Goal: Information Seeking & Learning: Learn about a topic

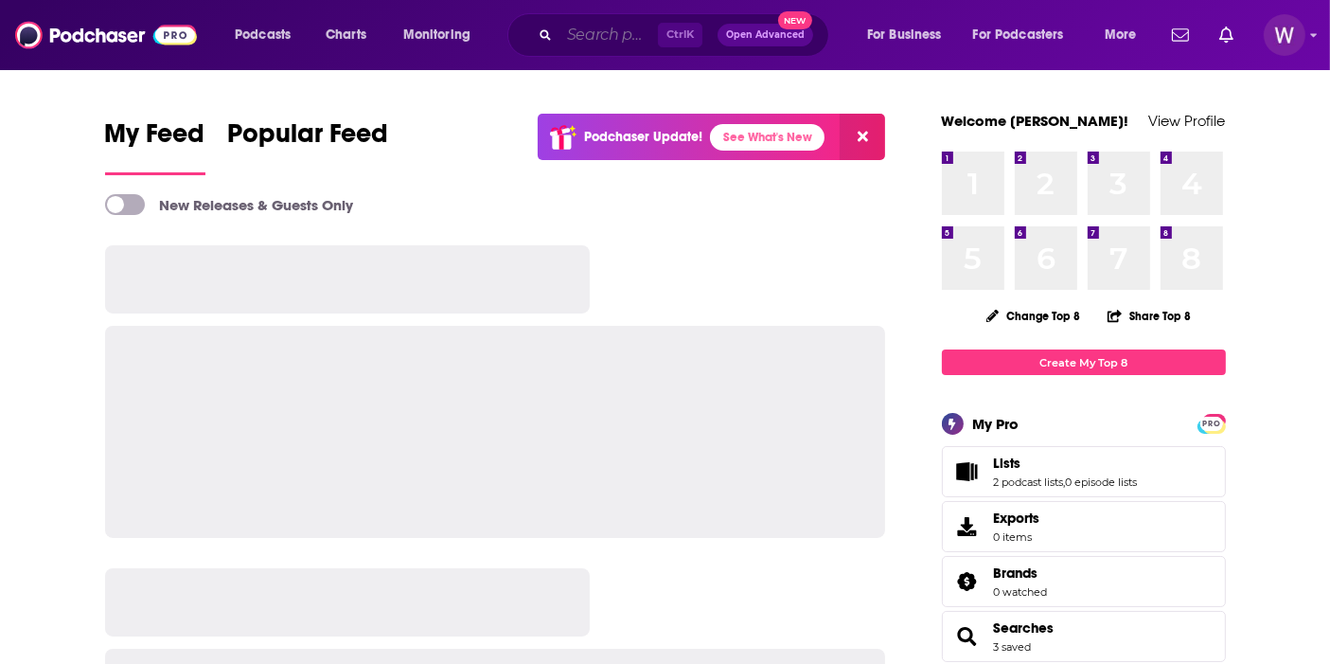
click at [566, 39] on input "Search podcasts, credits, & more..." at bounding box center [608, 35] width 98 height 30
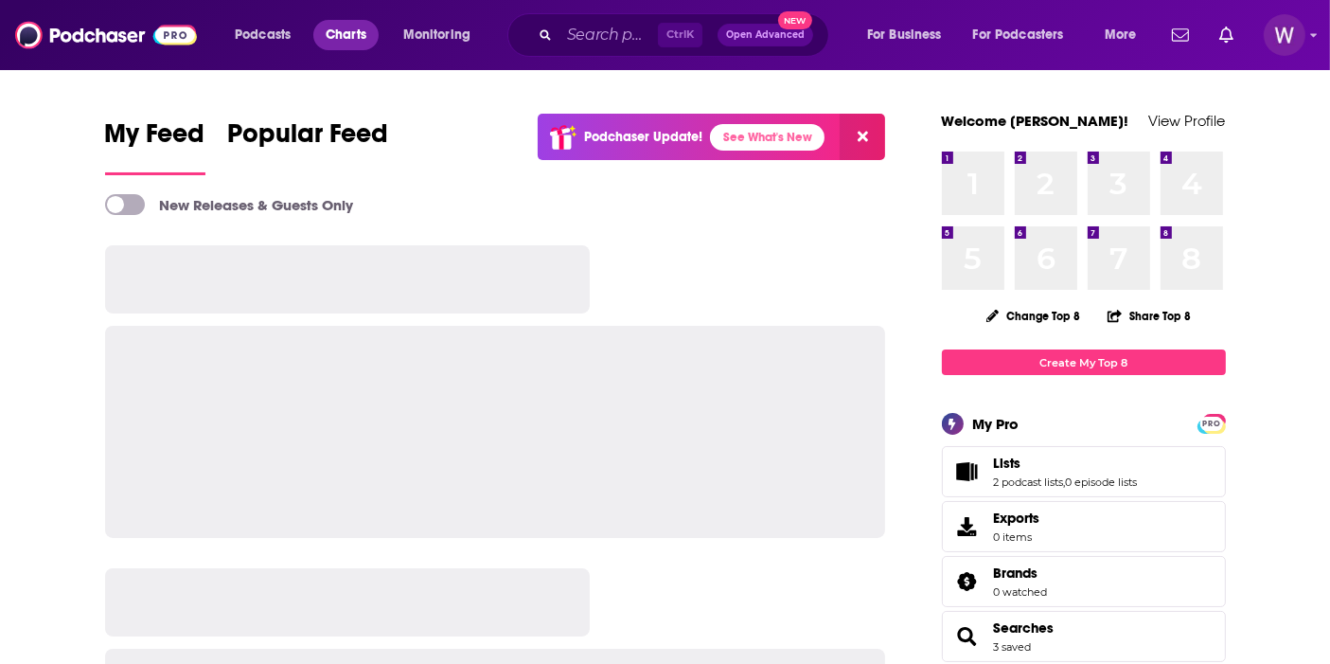
click at [328, 33] on span "Charts" at bounding box center [346, 35] width 41 height 27
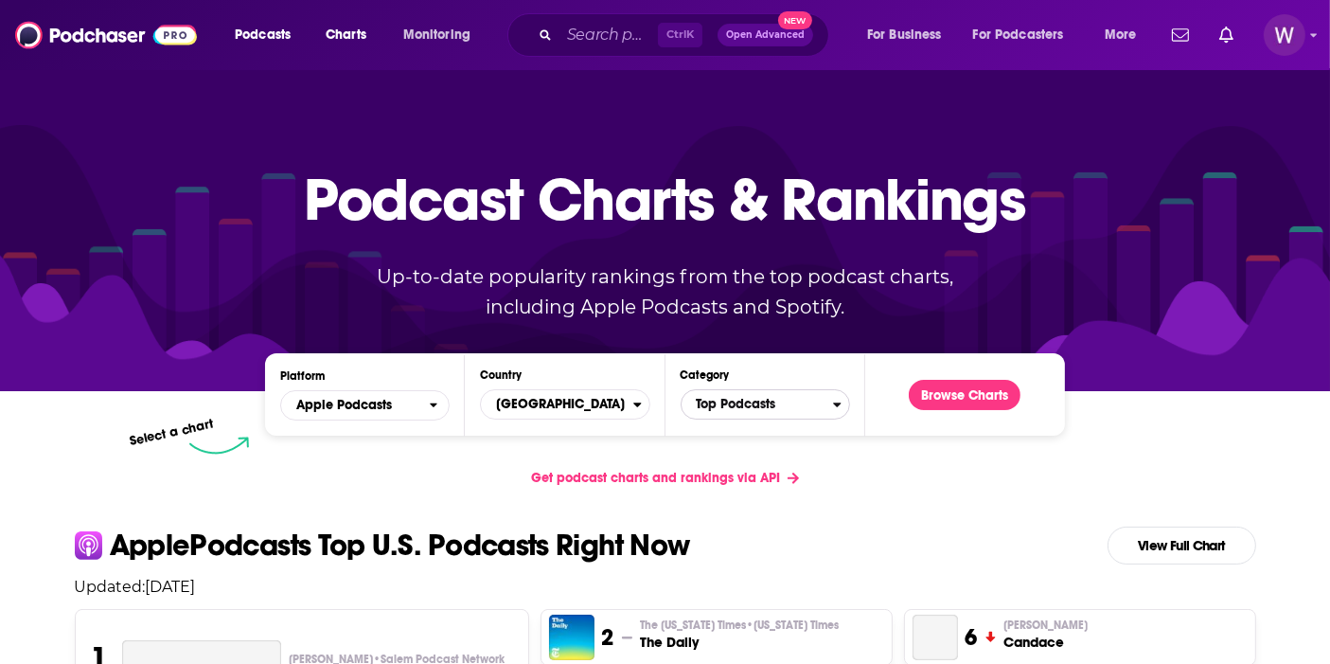
click at [728, 404] on span "Top Podcasts" at bounding box center [757, 404] width 151 height 32
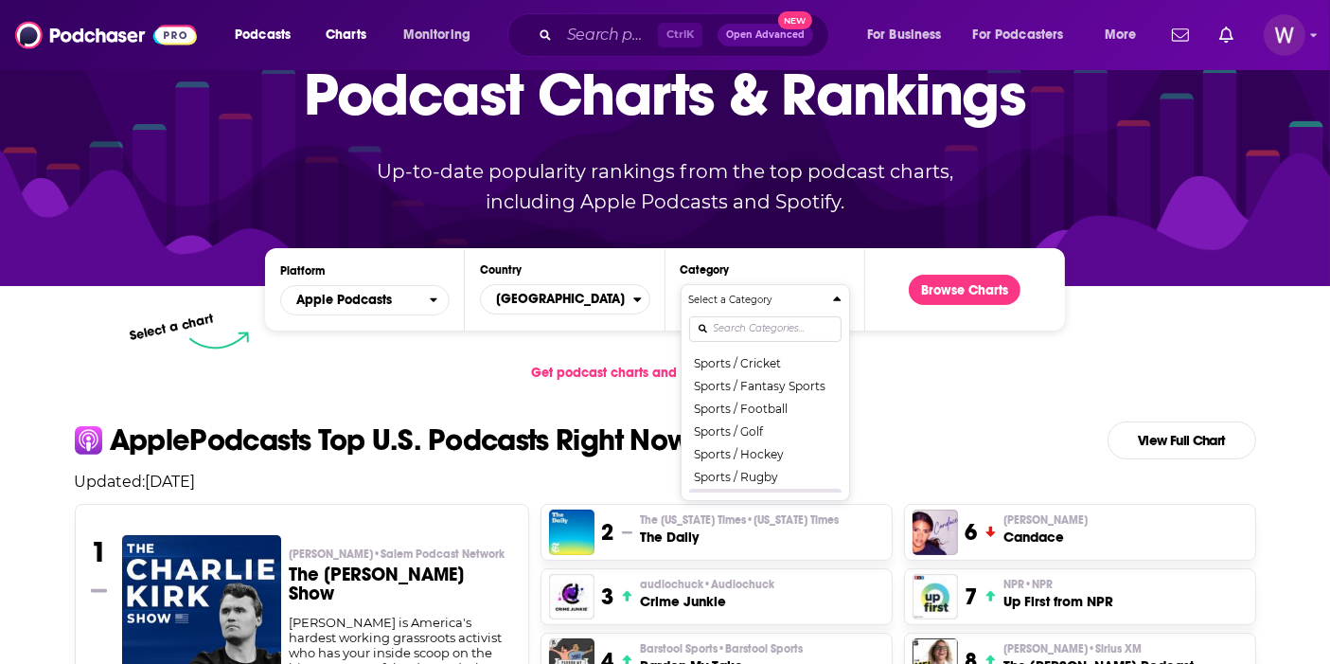
scroll to position [2103, 0]
click at [778, 357] on button "Sports / Baseball" at bounding box center [765, 345] width 152 height 23
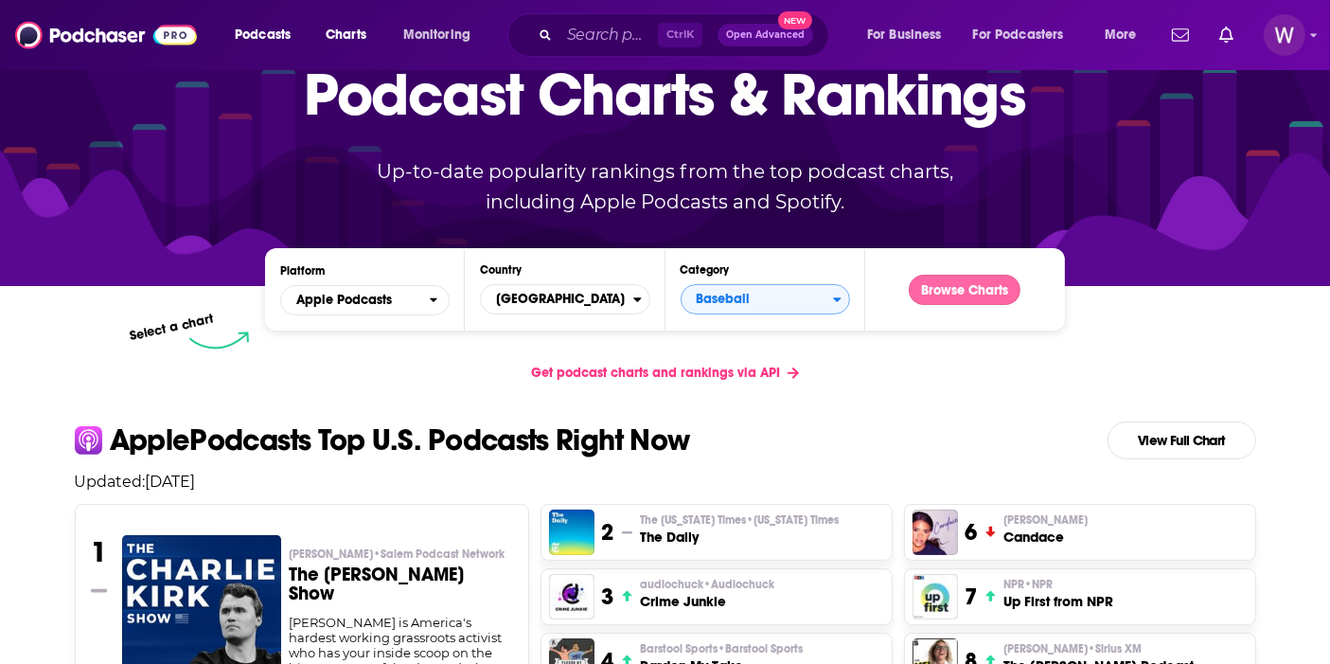
click at [932, 289] on button "Browse Charts" at bounding box center [965, 290] width 112 height 30
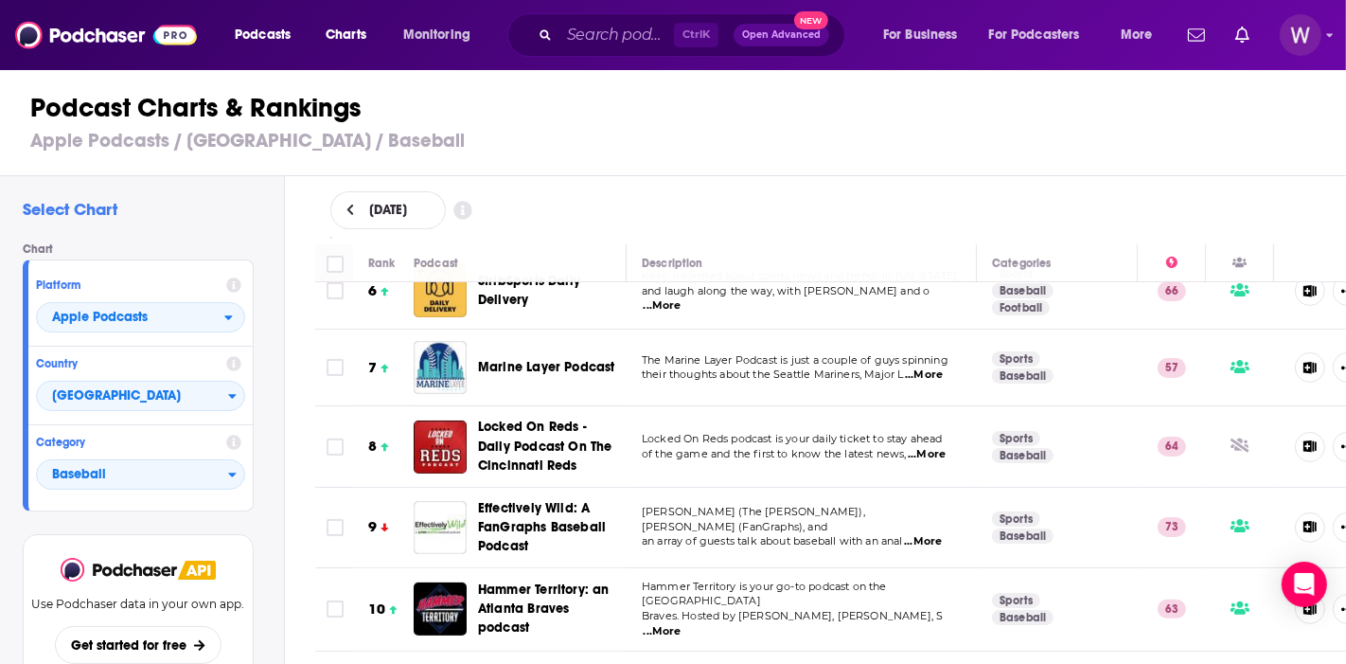
scroll to position [525, 0]
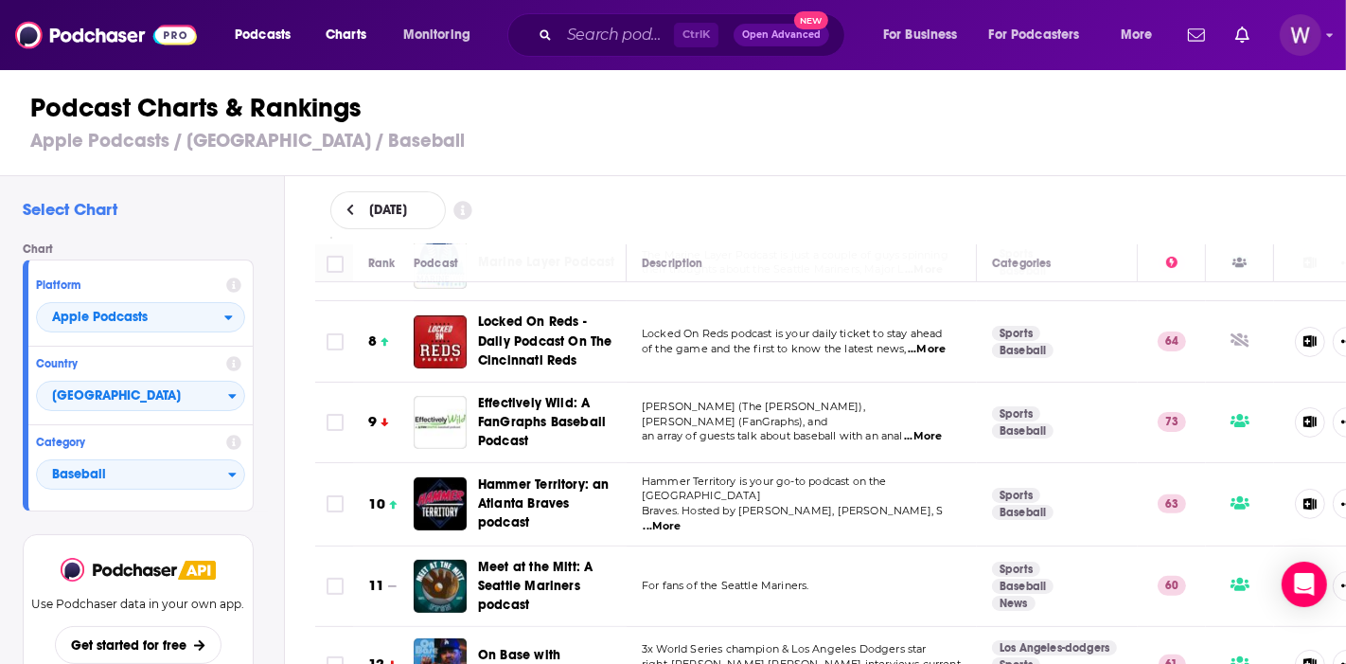
click at [931, 429] on span "...More" at bounding box center [923, 436] width 38 height 15
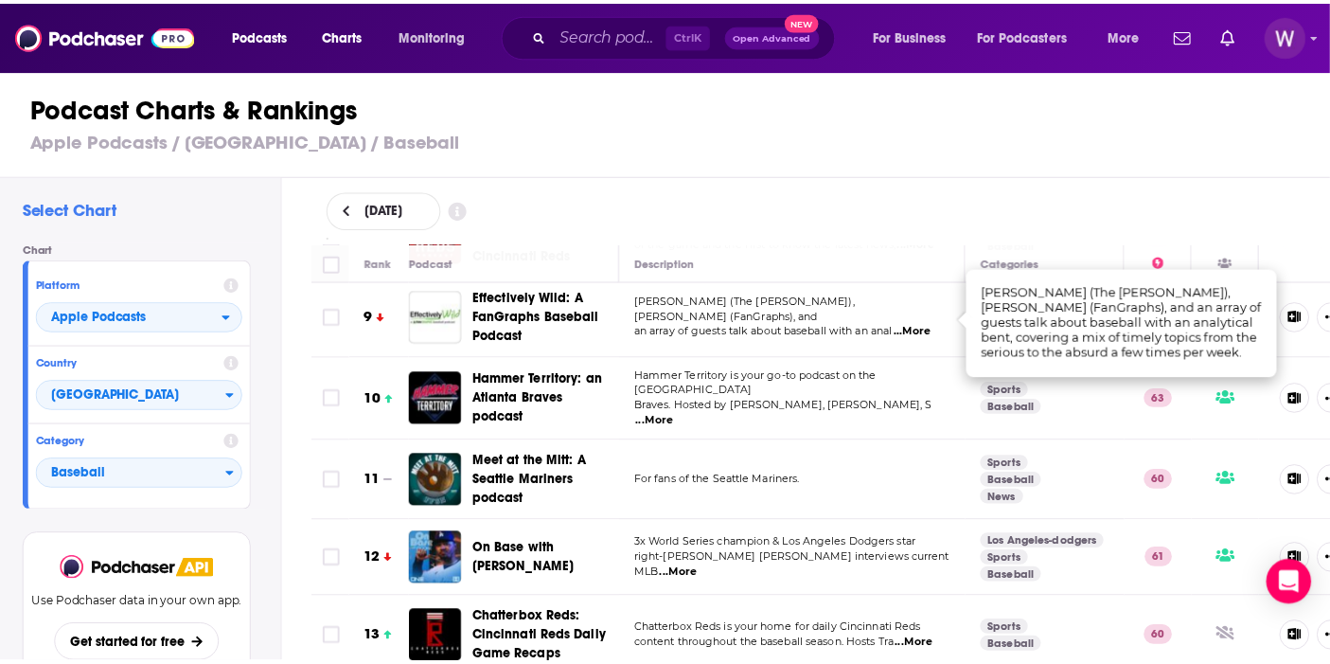
scroll to position [735, 0]
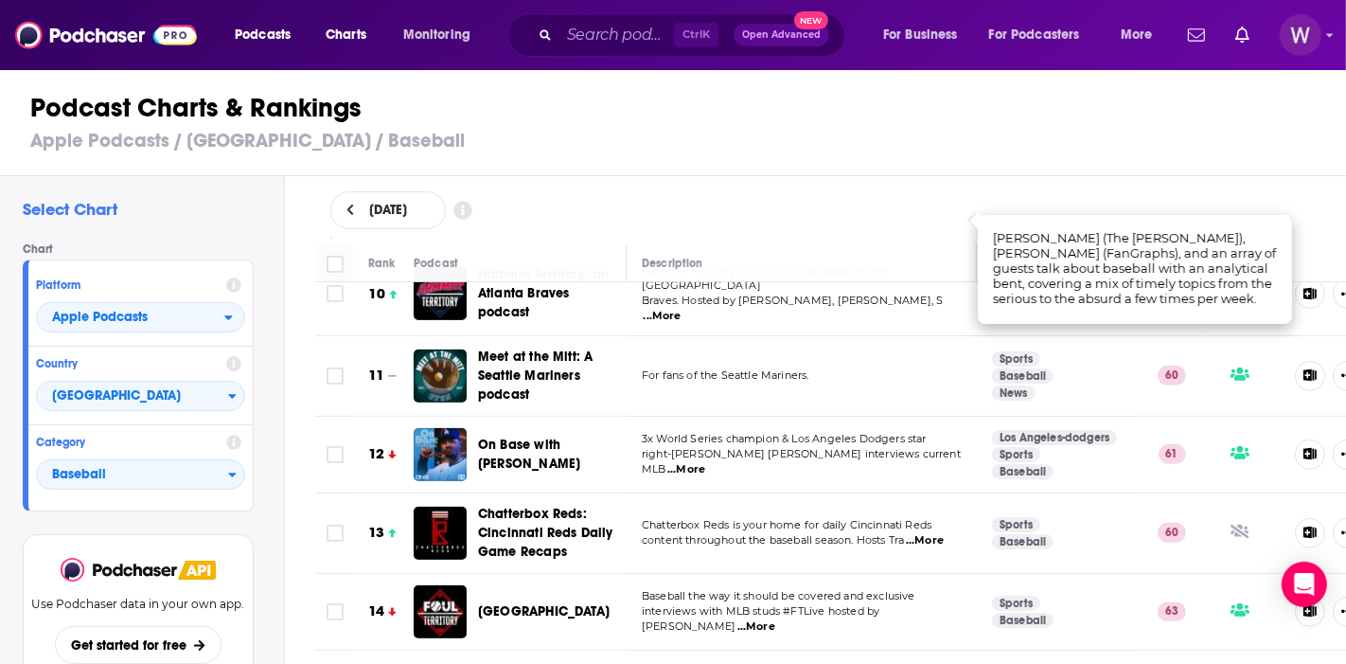
click at [705, 462] on span "...More" at bounding box center [686, 469] width 38 height 15
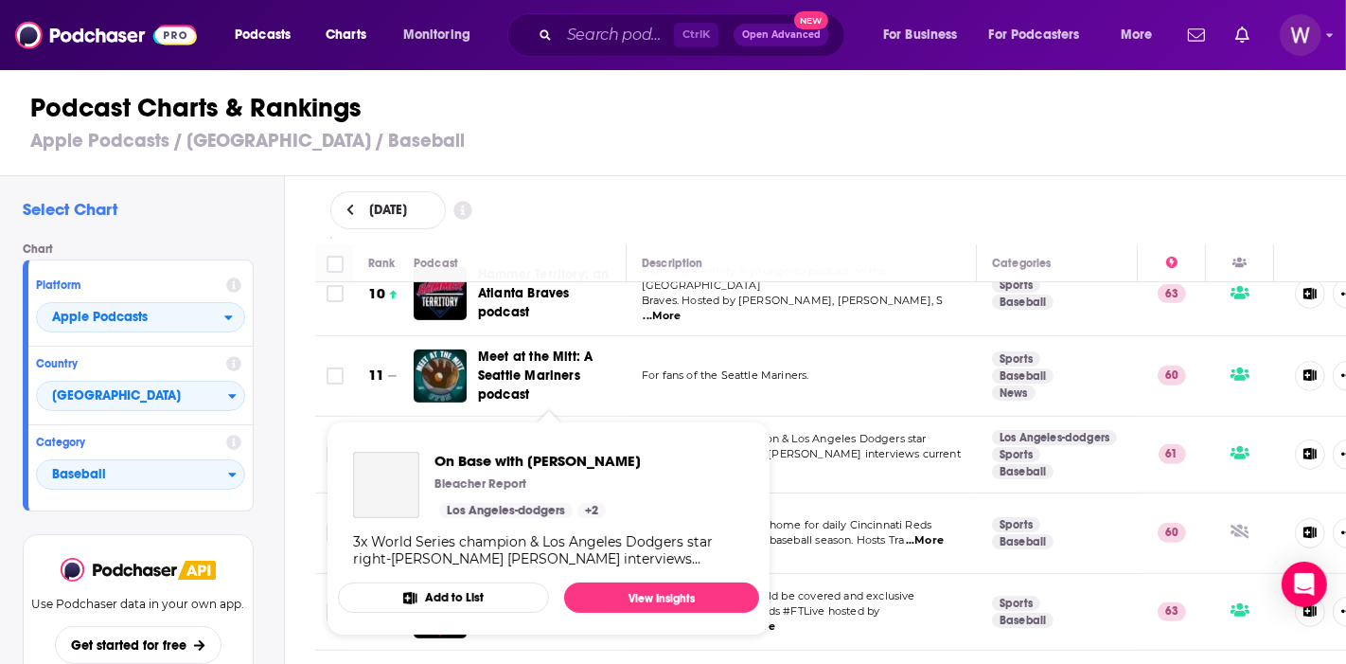
click at [532, 434] on span "On Base with [PERSON_NAME] Bleacher Report Los Angeles-dodgers + 2 3x World Ser…" at bounding box center [548, 528] width 421 height 214
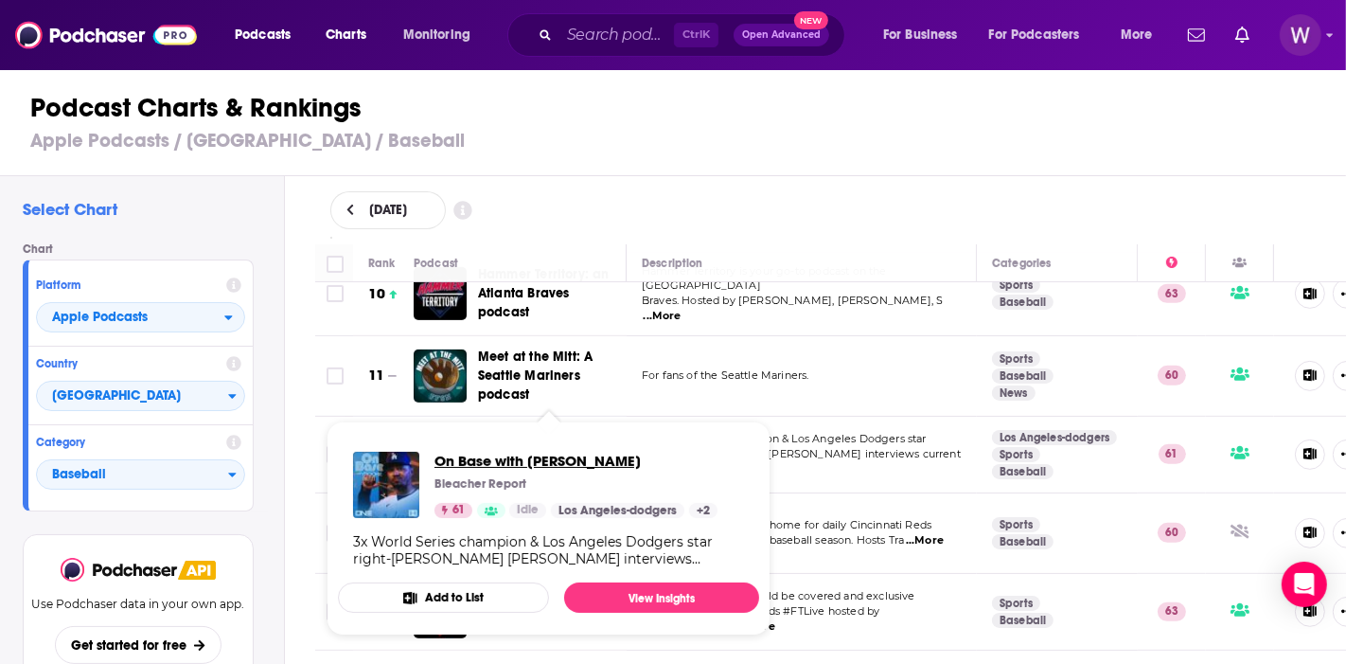
click at [490, 457] on span "On Base with [PERSON_NAME]" at bounding box center [575, 461] width 283 height 18
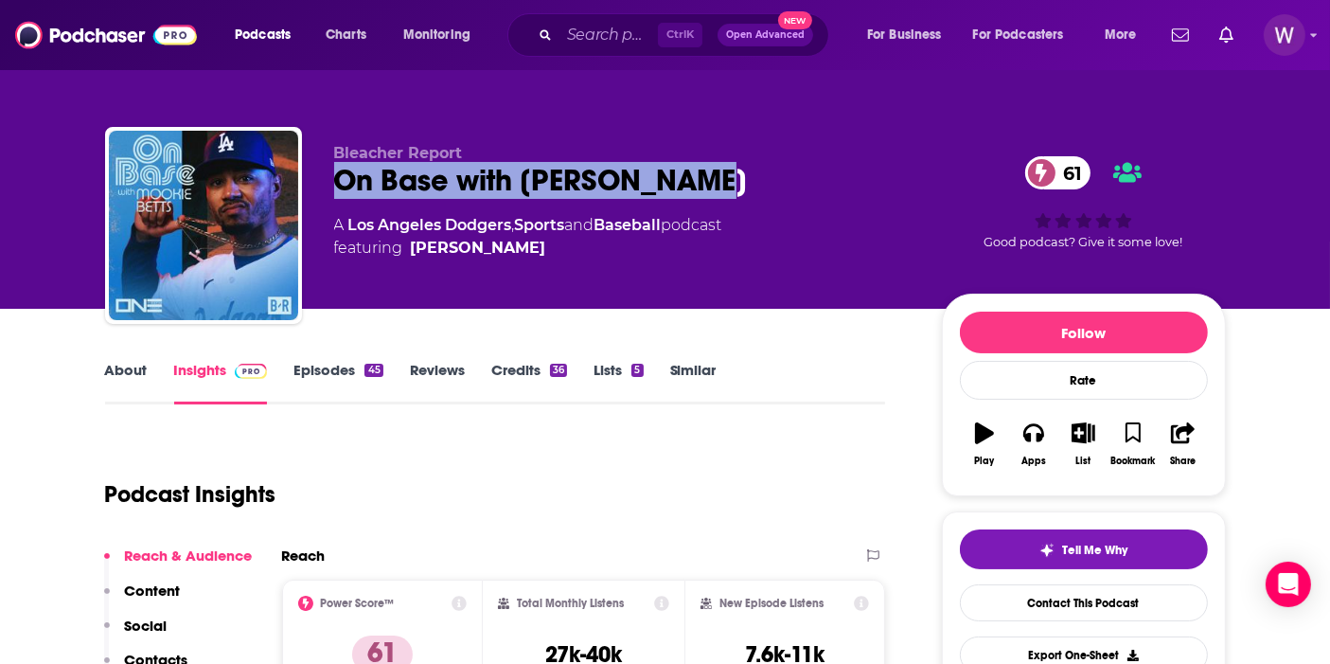
drag, startPoint x: 738, startPoint y: 172, endPoint x: 341, endPoint y: 199, distance: 398.4
click at [341, 199] on div "Bleacher Report On Base with [PERSON_NAME] 61 A Los Angeles Dodgers , Sports an…" at bounding box center [622, 219] width 577 height 151
copy h2 "On Base with [PERSON_NAME]"
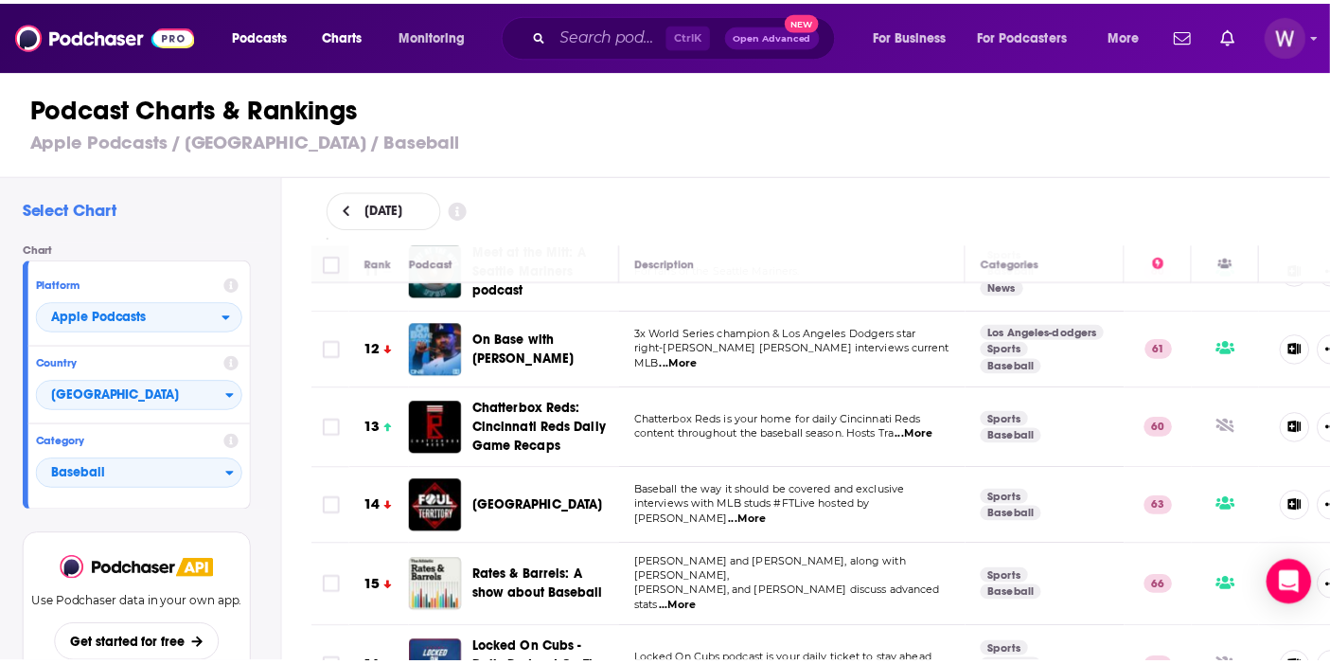
scroll to position [947, 0]
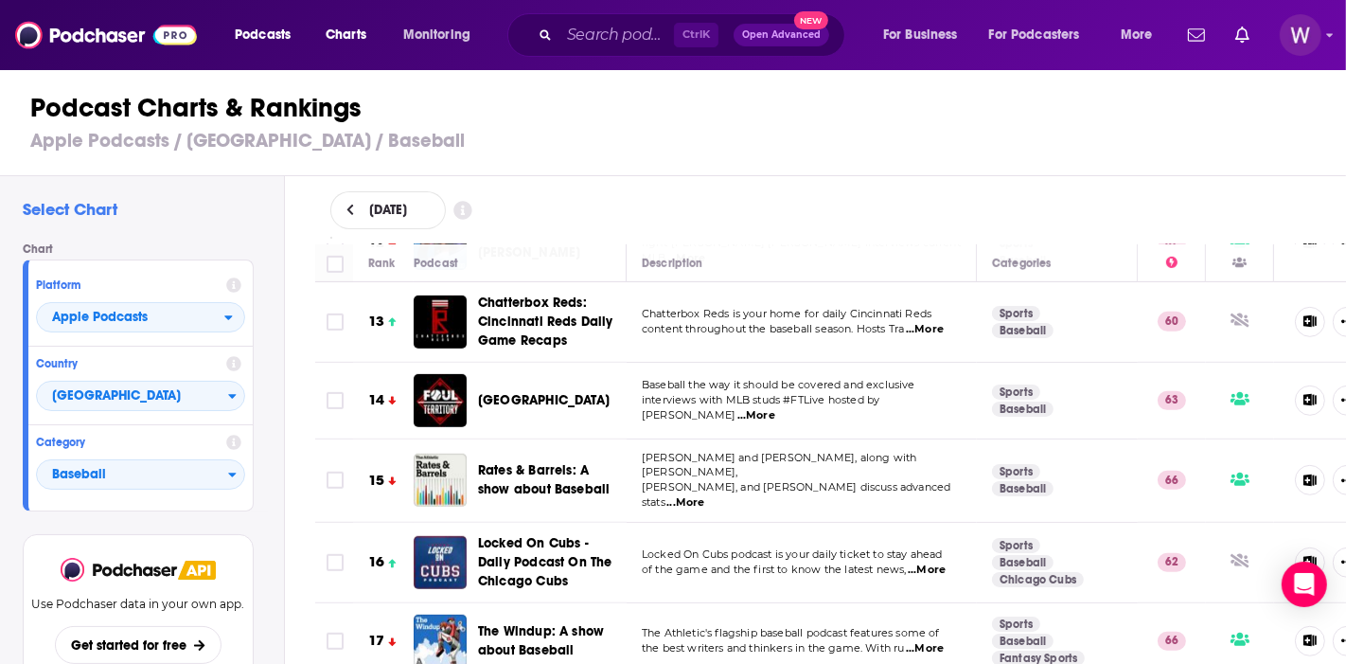
click at [743, 391] on div "Baseball the way it should be covered and exclusive interviews with MLB studs #…" at bounding box center [802, 400] width 320 height 44
click at [943, 388] on p "Baseball the way it should be covered and exclusive" at bounding box center [801, 385] width 319 height 15
click at [775, 408] on span "...More" at bounding box center [756, 415] width 38 height 15
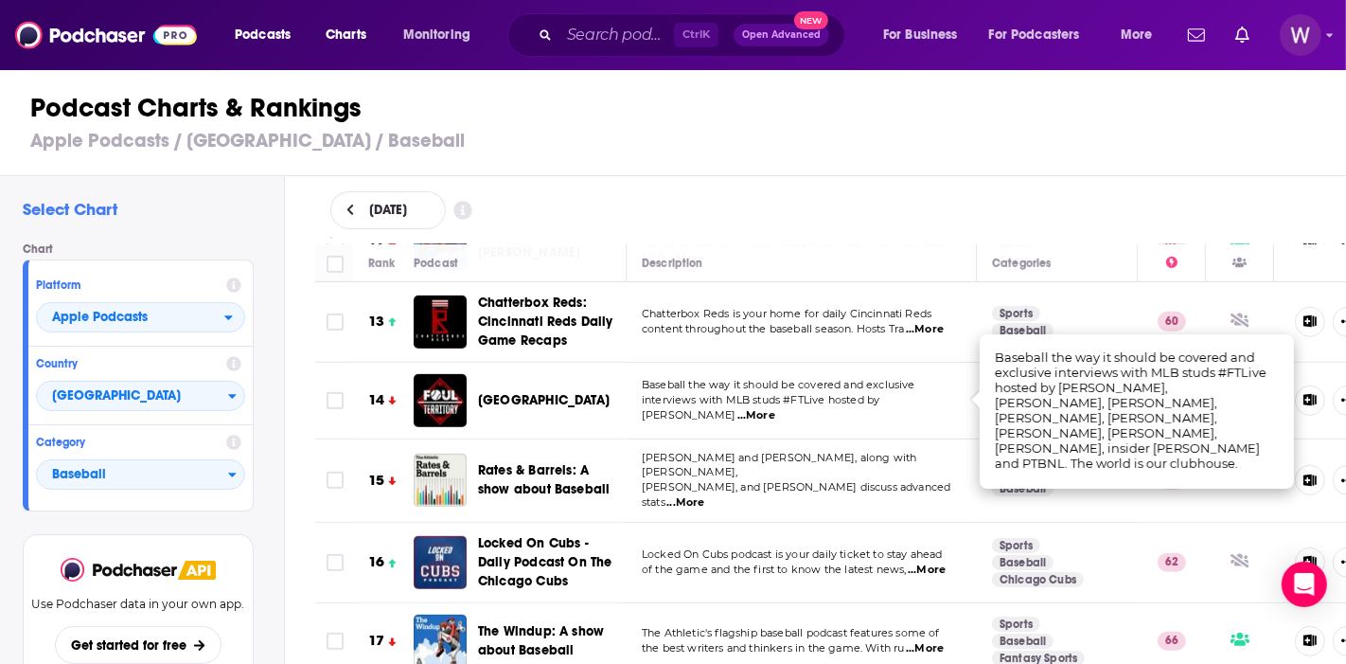
click at [524, 399] on span "[GEOGRAPHIC_DATA]" at bounding box center [544, 400] width 132 height 16
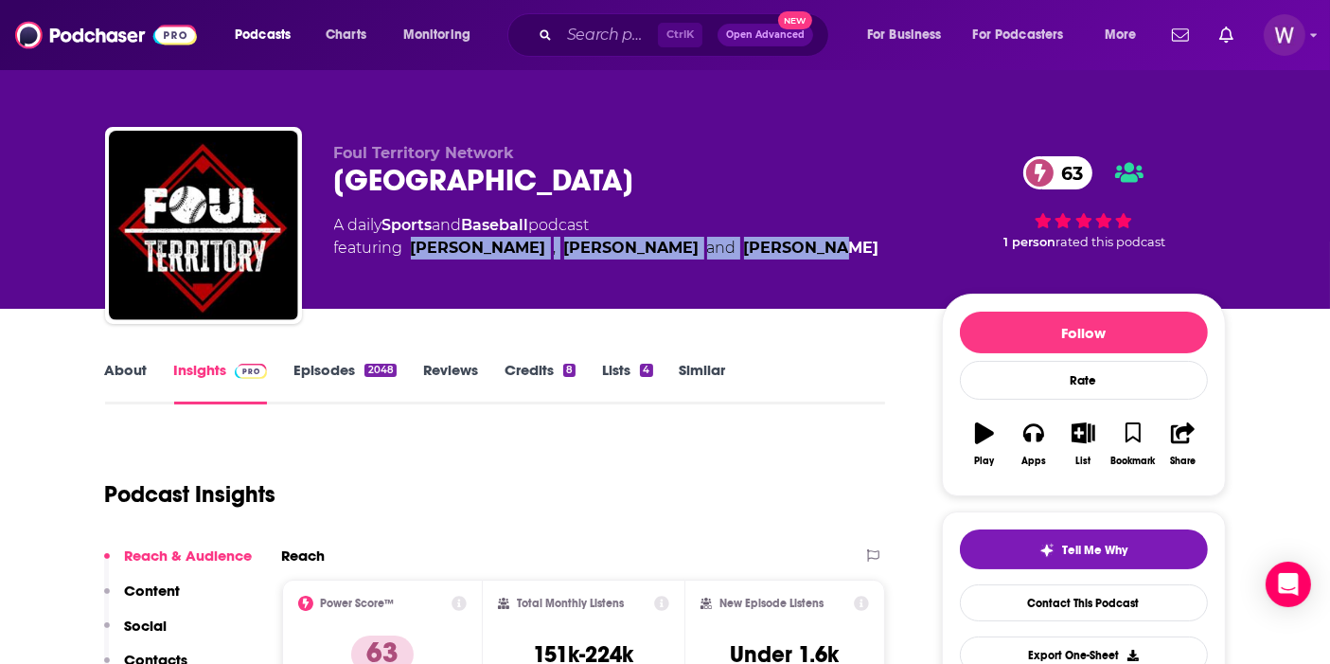
drag, startPoint x: 765, startPoint y: 252, endPoint x: 409, endPoint y: 254, distance: 355.9
click at [409, 254] on div "A daily Sports and Baseball podcast featuring [PERSON_NAME] , [PERSON_NAME] and…" at bounding box center [622, 236] width 577 height 45
copy span "[PERSON_NAME] , [PERSON_NAME] and [PERSON_NAME]"
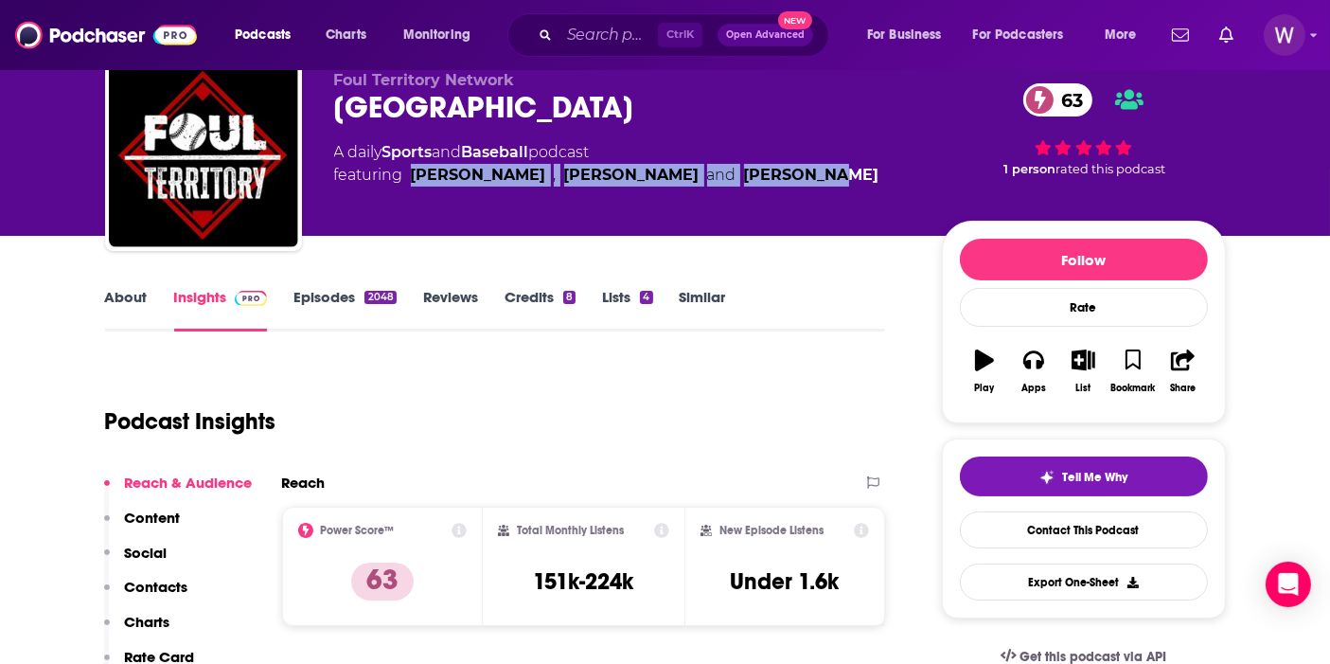
scroll to position [105, 0]
